Goal: Information Seeking & Learning: Learn about a topic

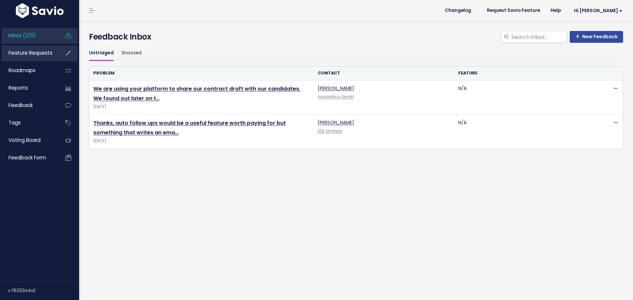
click at [35, 54] on span "Feature Requests" at bounding box center [31, 52] width 44 height 7
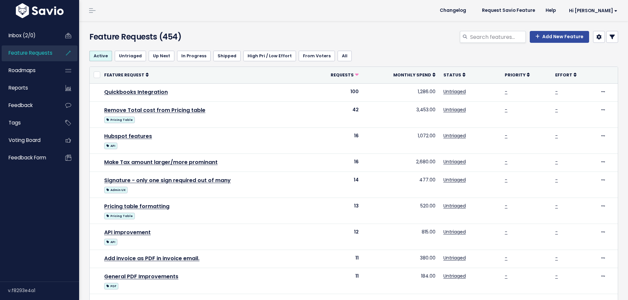
select select
click at [610, 35] on icon at bounding box center [612, 36] width 5 height 5
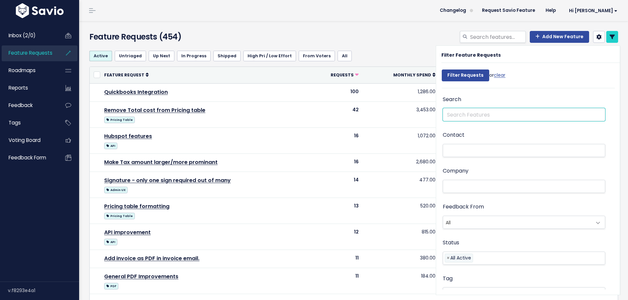
click at [484, 112] on input "text" at bounding box center [524, 114] width 163 height 13
type input "krone"
click at [442, 70] on input "Filter Requests" at bounding box center [465, 76] width 47 height 12
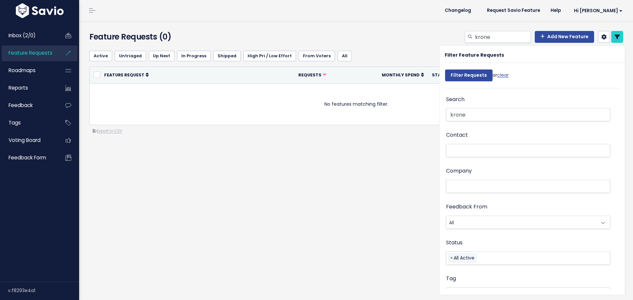
select select
drag, startPoint x: 482, startPoint y: 104, endPoint x: 459, endPoint y: 121, distance: 29.0
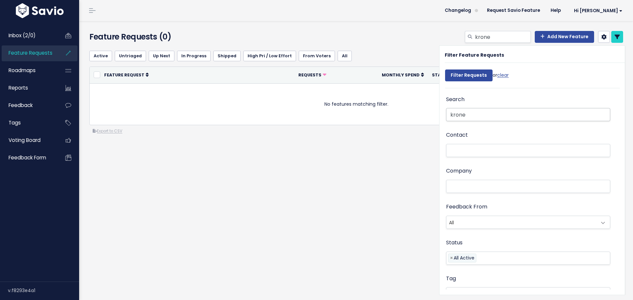
click at [458, 121] on div "Search krone" at bounding box center [528, 109] width 164 height 28
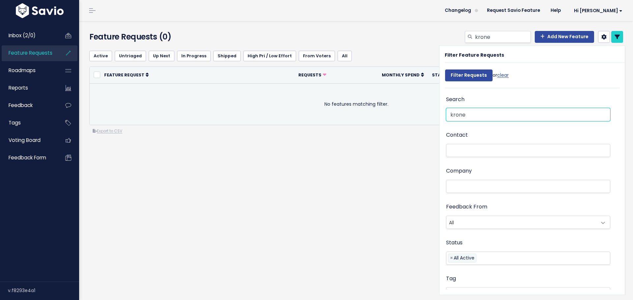
drag, startPoint x: 454, startPoint y: 115, endPoint x: 418, endPoint y: 115, distance: 36.3
click at [417, 115] on div "Active Untriaged Up Next In Progress Shipped High Pri / Low Effort From Voters …" at bounding box center [357, 116] width 547 height 142
type input "danish"
click at [445, 70] on input "Filter Requests" at bounding box center [468, 76] width 47 height 12
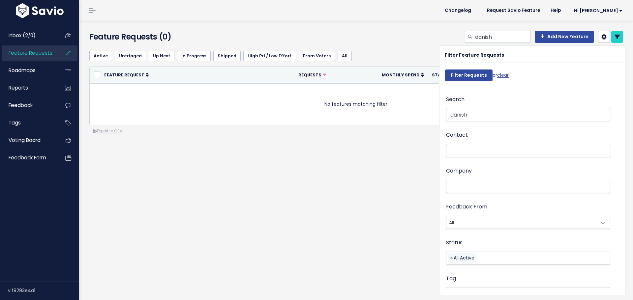
select select
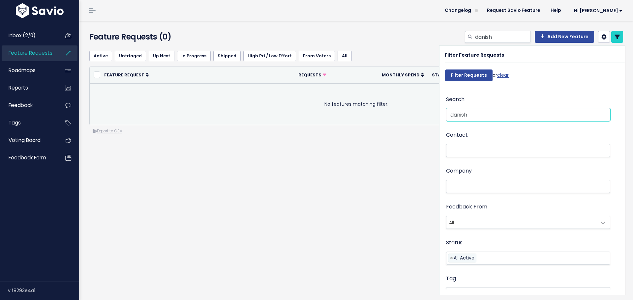
drag, startPoint x: 474, startPoint y: 114, endPoint x: 417, endPoint y: 111, distance: 57.1
click at [416, 111] on div "Active Untriaged Up Next In Progress Shipped High Pri / Low Effort From Voters …" at bounding box center [357, 116] width 547 height 142
type input "currency"
click at [445, 70] on input "Filter Requests" at bounding box center [468, 76] width 47 height 12
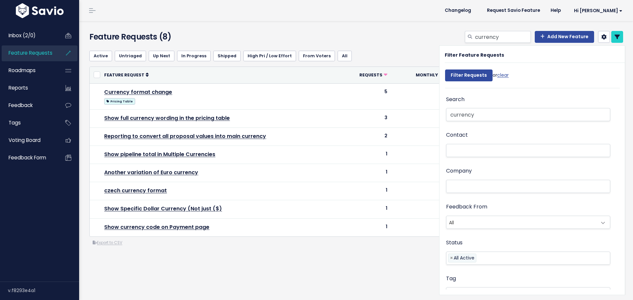
select select
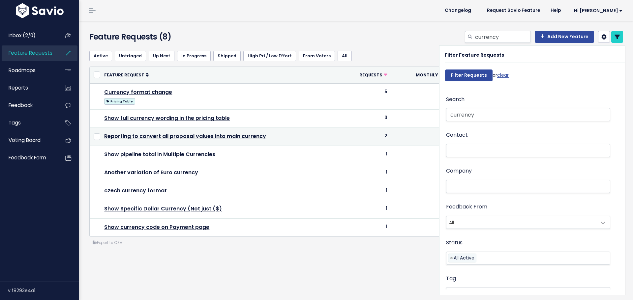
select select
